Goal: Use online tool/utility: Utilize a website feature to perform a specific function

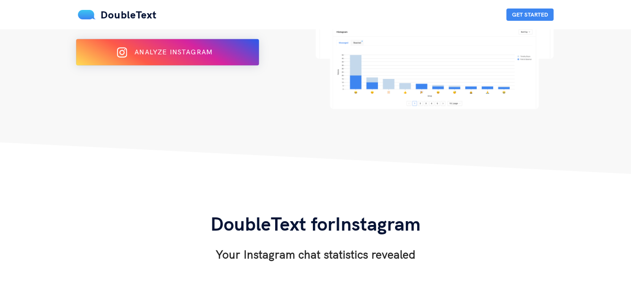
scroll to position [94, 0]
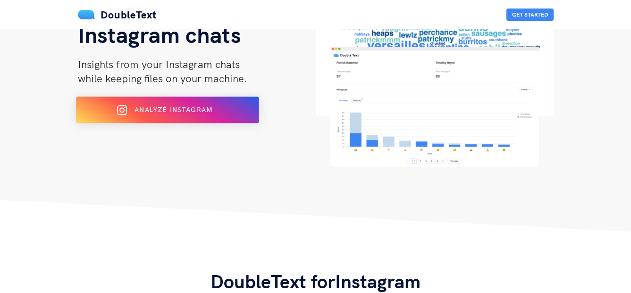
click at [186, 116] on div "Analyze Instagram" at bounding box center [166, 109] width 149 height 15
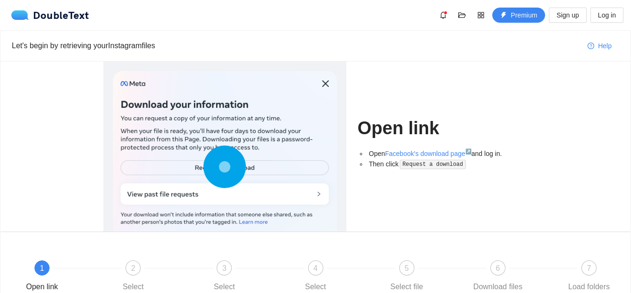
click at [243, 167] on circle at bounding box center [225, 167] width 42 height 42
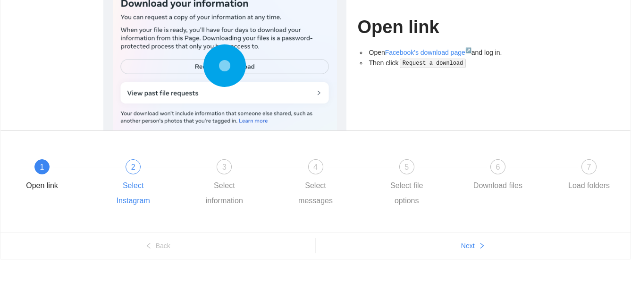
scroll to position [104, 0]
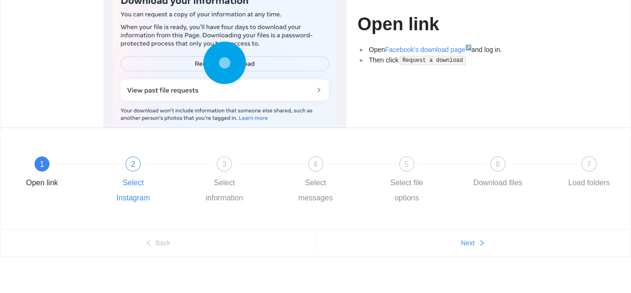
click at [136, 168] on div "2" at bounding box center [133, 163] width 15 height 15
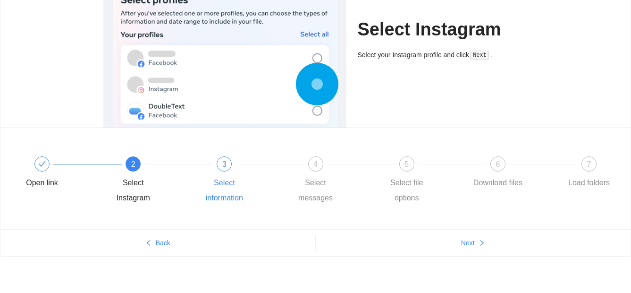
click at [222, 181] on div "Select information" at bounding box center [224, 190] width 55 height 30
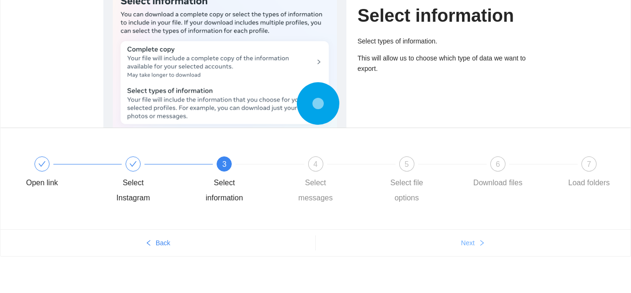
click at [474, 242] on span "Next" at bounding box center [468, 242] width 14 height 10
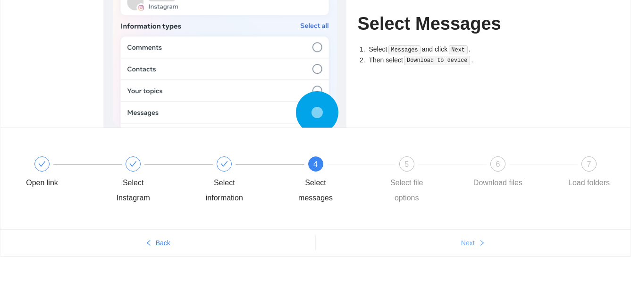
click at [474, 242] on span "Next" at bounding box center [468, 242] width 14 height 10
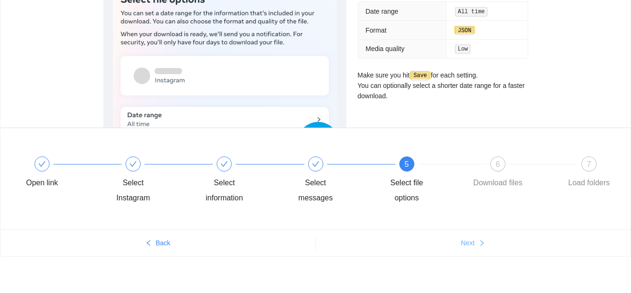
click at [474, 242] on span "Next" at bounding box center [468, 242] width 14 height 10
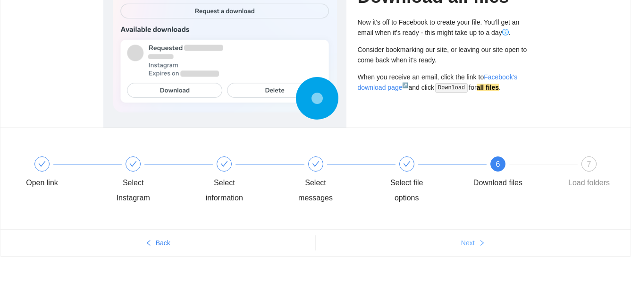
click at [474, 242] on span "Next" at bounding box center [468, 242] width 14 height 10
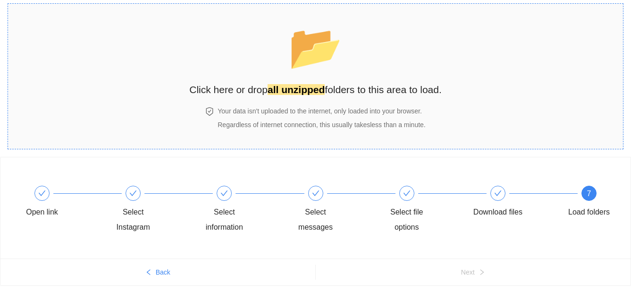
scroll to position [0, 0]
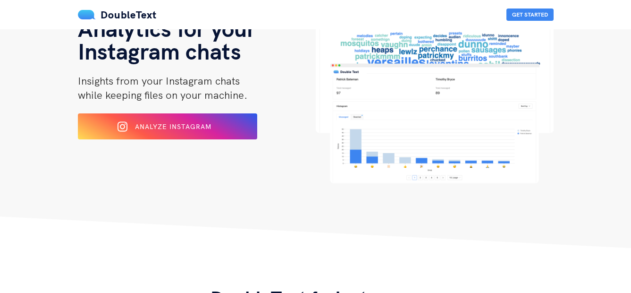
scroll to position [94, 0]
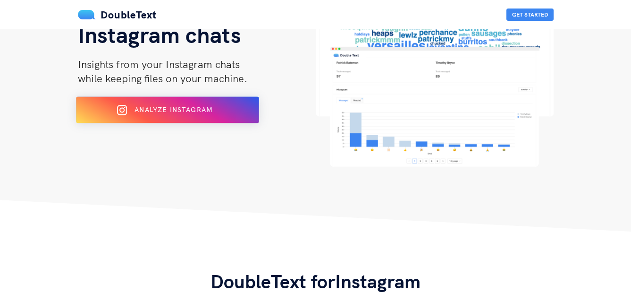
click at [198, 112] on span "Analyze Instagram" at bounding box center [173, 109] width 78 height 8
